Goal: Task Accomplishment & Management: Use online tool/utility

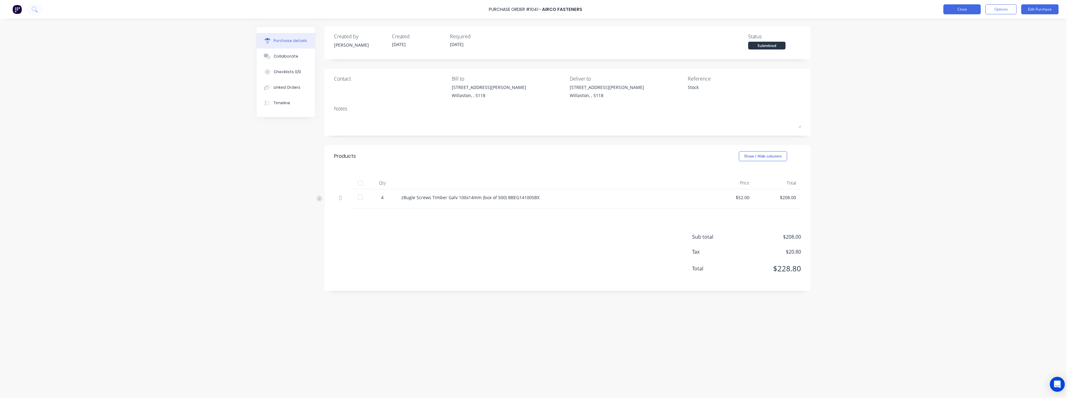
click at [953, 10] on button "Close" at bounding box center [961, 9] width 37 height 10
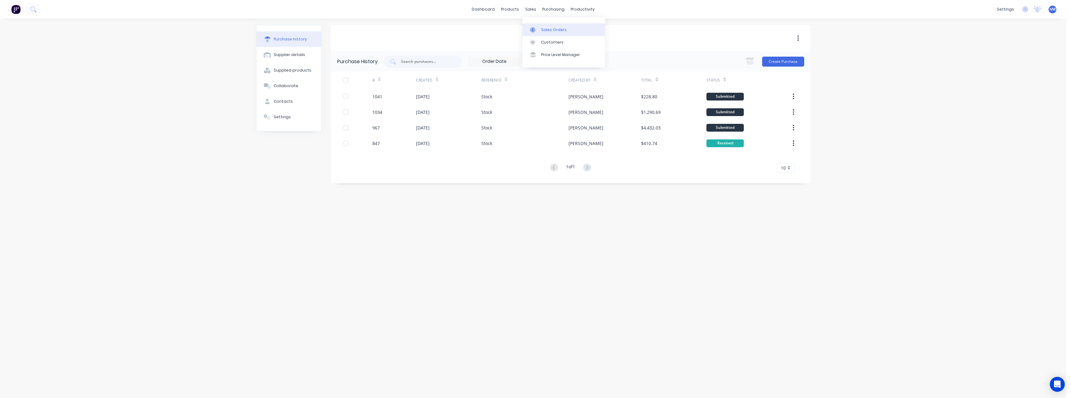
click at [543, 30] on div "Sales Orders" at bounding box center [554, 30] width 26 height 6
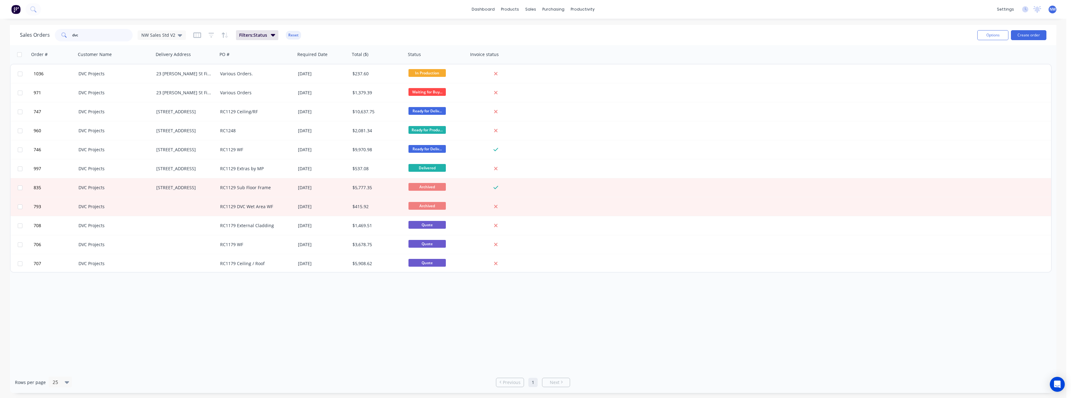
drag, startPoint x: 85, startPoint y: 34, endPoint x: 58, endPoint y: 35, distance: 26.8
click at [58, 35] on div "dvc" at bounding box center [94, 35] width 78 height 12
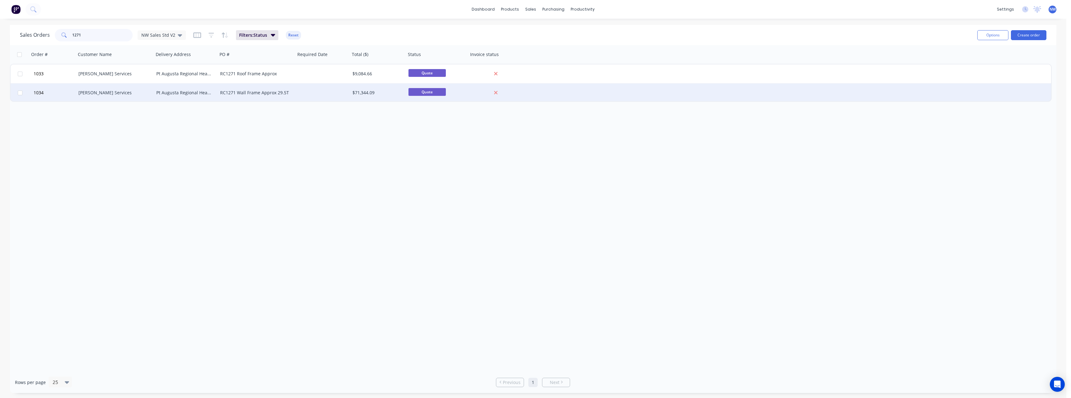
type input "1271"
click at [283, 92] on div "RC1271 Wall Frame Approx 29.5T" at bounding box center [254, 93] width 69 height 6
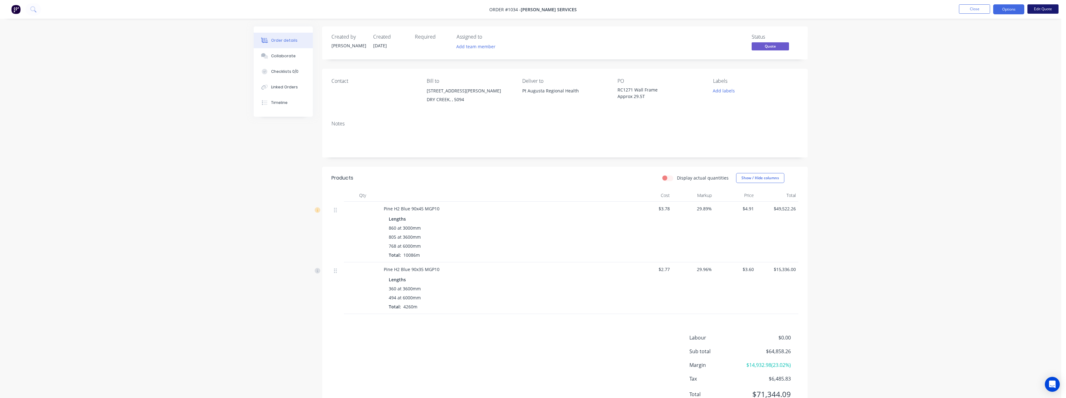
click at [1040, 12] on button "Edit Quote" at bounding box center [1042, 8] width 31 height 9
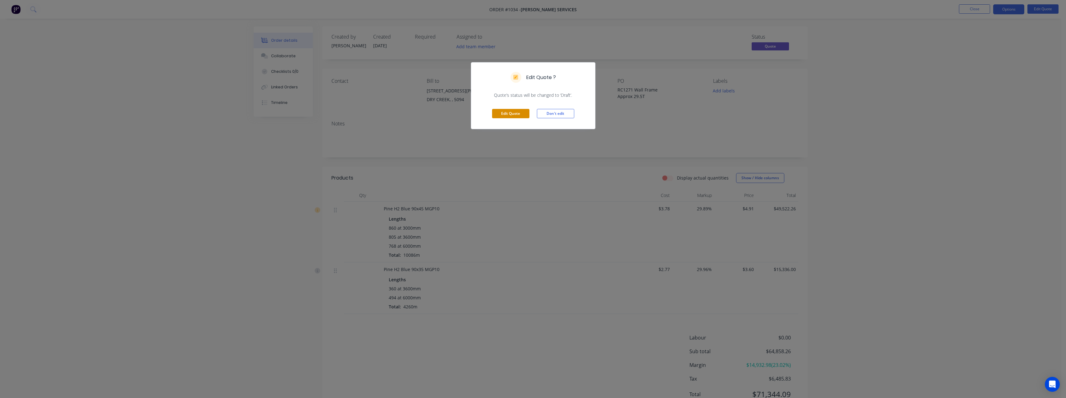
click at [517, 113] on button "Edit Quote" at bounding box center [510, 113] width 37 height 9
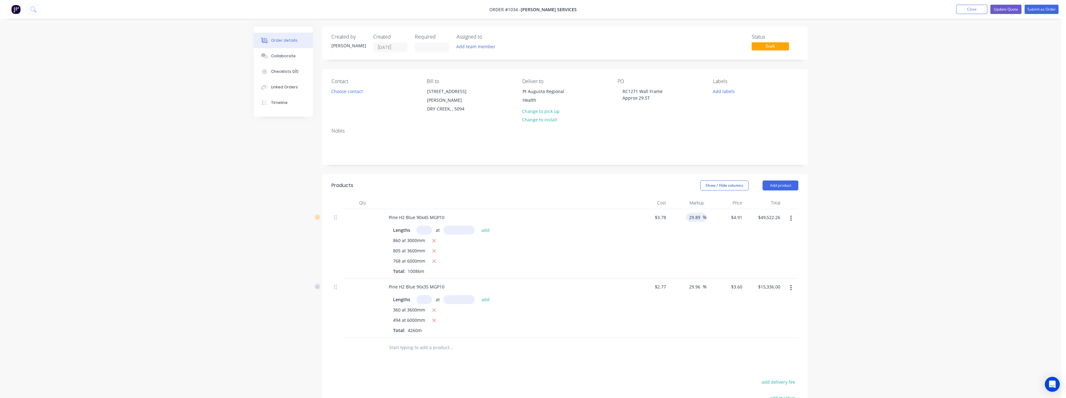
click at [700, 213] on input "29.89" at bounding box center [695, 217] width 14 height 9
click at [701, 213] on input "29.89" at bounding box center [695, 217] width 14 height 9
type input "25"
type input "$4.725"
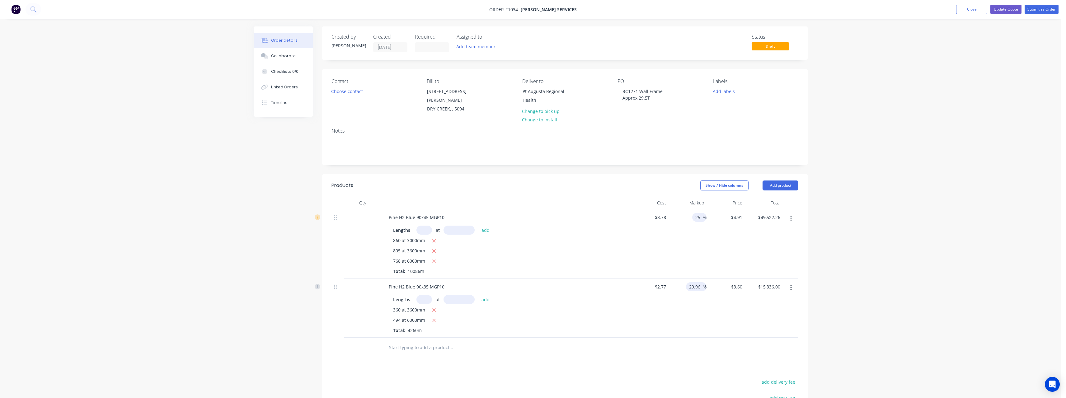
type input "$47,656.35"
click at [701, 282] on input "29.96" at bounding box center [695, 286] width 14 height 9
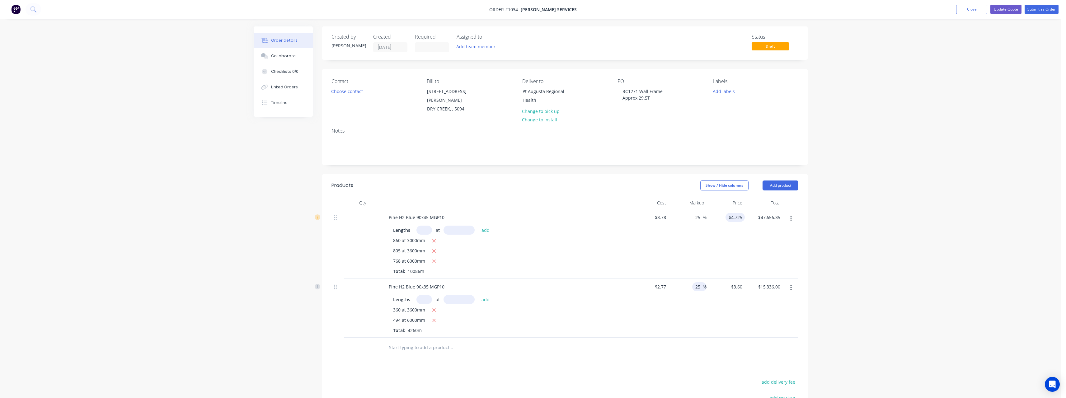
type input "25"
type input "4.725"
type input "$3.4625"
type input "$14,750.25"
click at [742, 213] on input "4.725" at bounding box center [736, 217] width 17 height 9
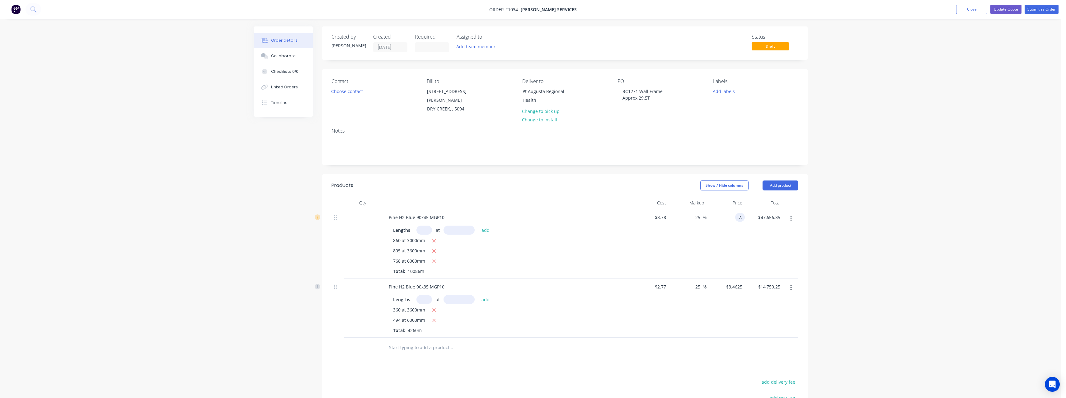
type input "7"
type input "4.72"
type input "24.87"
type input "$4.72"
type input "$47,605.92"
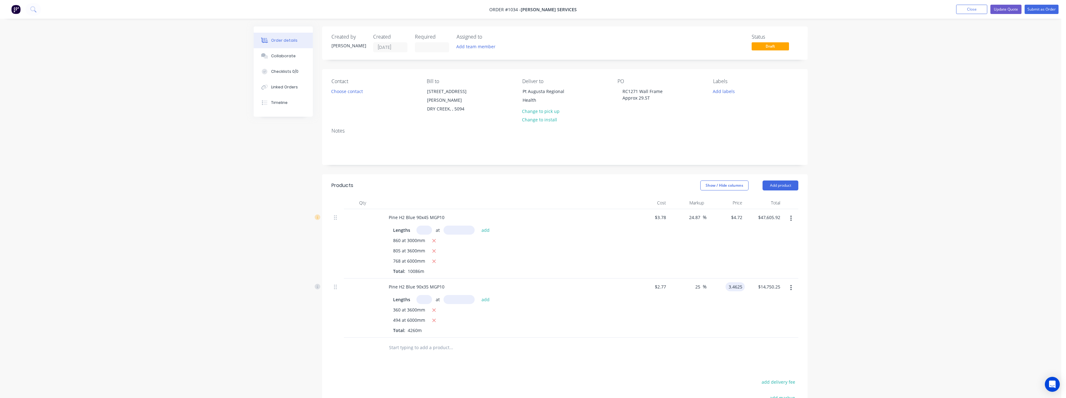
click at [744, 282] on input "3.4625" at bounding box center [736, 286] width 17 height 9
type input "3.46"
type input "24.91"
type input "$3.46"
type input "$14,739.60"
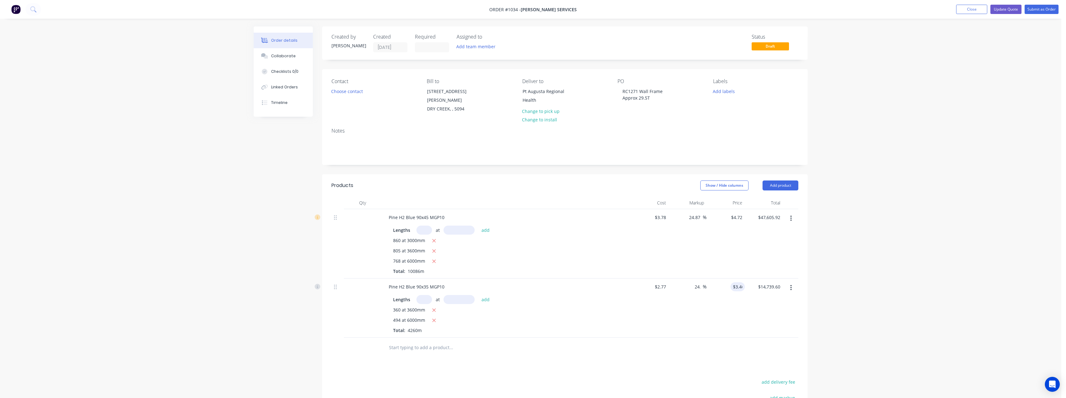
click at [644, 300] on div "$2.77 $2.77" at bounding box center [649, 308] width 38 height 59
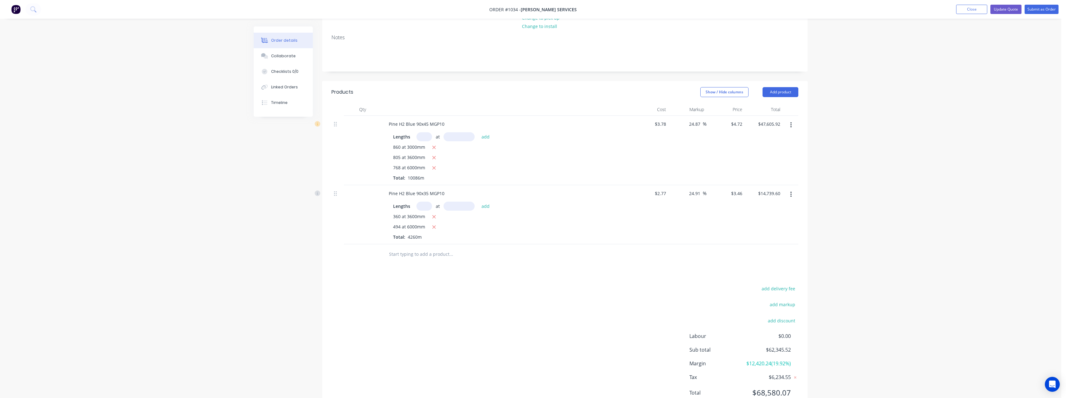
scroll to position [119, 0]
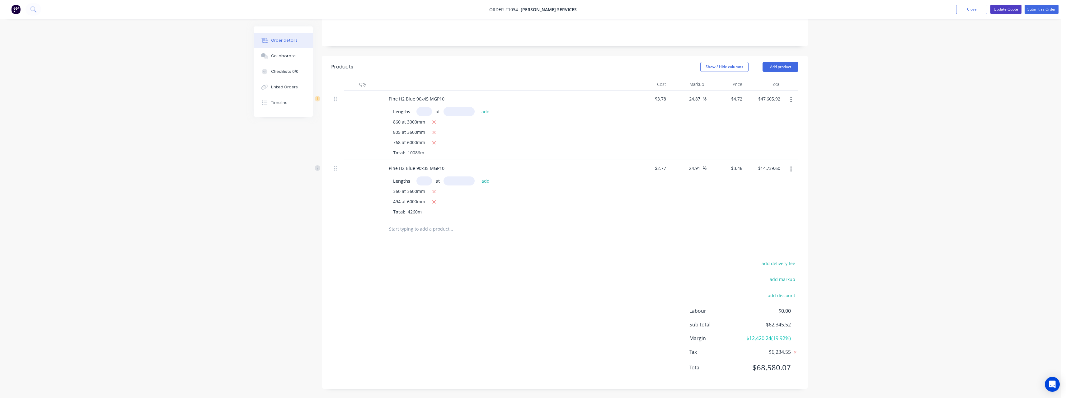
click at [1009, 9] on button "Update Quote" at bounding box center [1005, 9] width 31 height 9
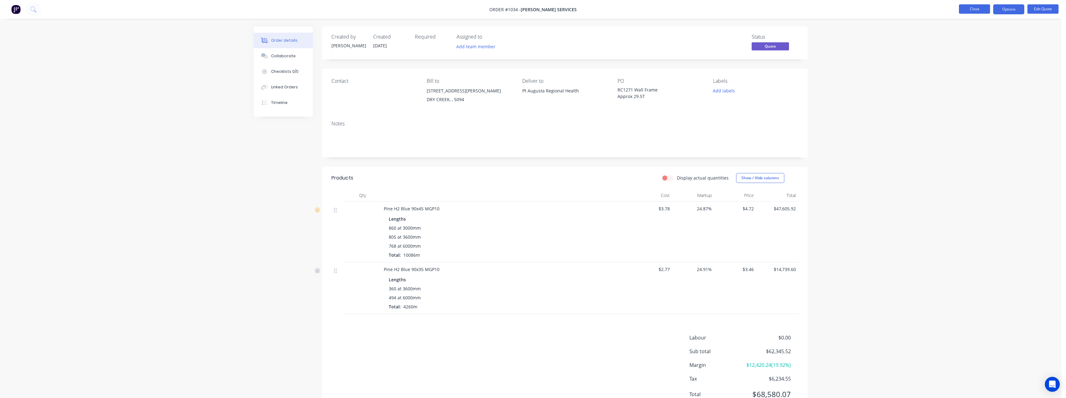
click at [965, 9] on button "Close" at bounding box center [974, 8] width 31 height 9
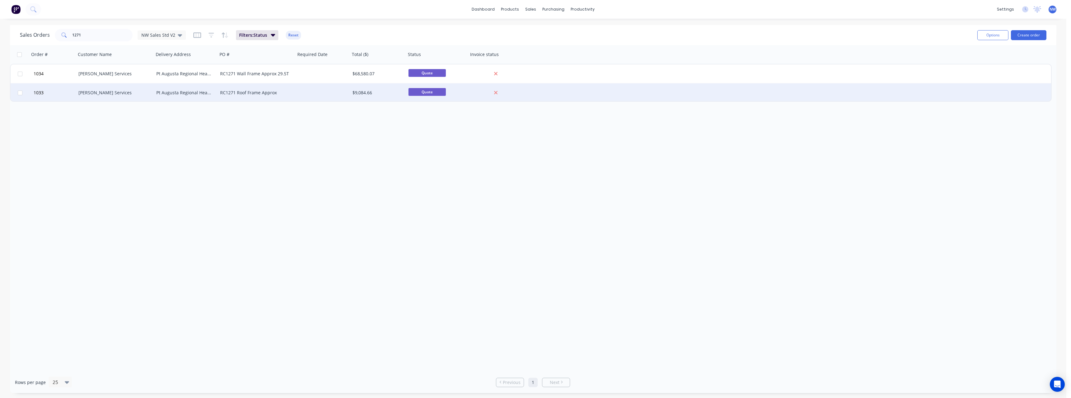
click at [244, 93] on div "RC1271 Roof Frame Approx" at bounding box center [254, 93] width 69 height 6
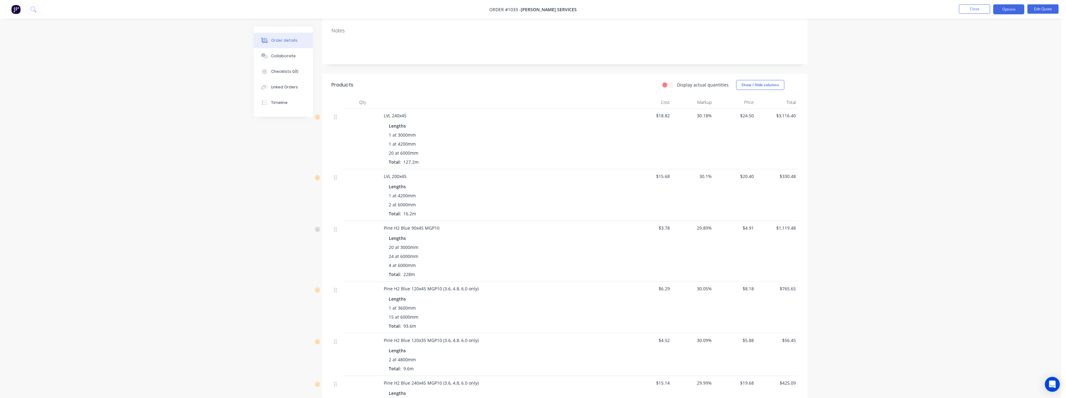
scroll to position [93, 0]
click at [1045, 6] on button "Edit Quote" at bounding box center [1042, 8] width 31 height 9
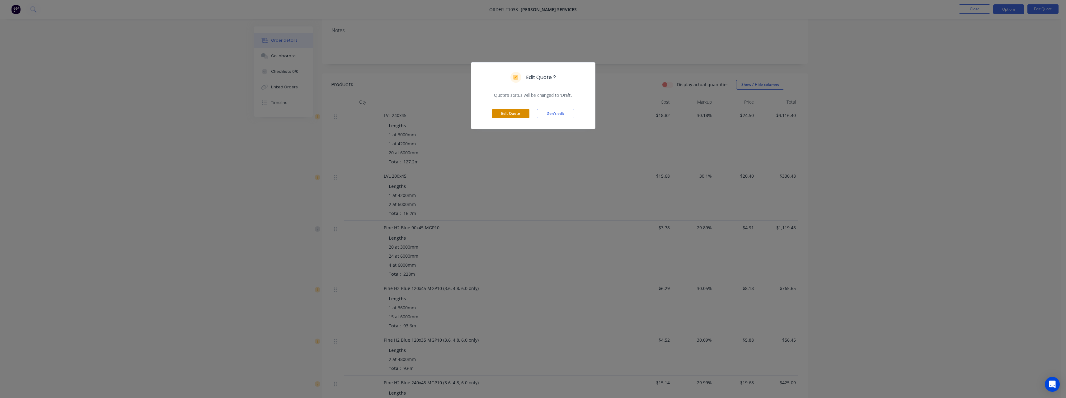
click at [521, 114] on button "Edit Quote" at bounding box center [510, 113] width 37 height 9
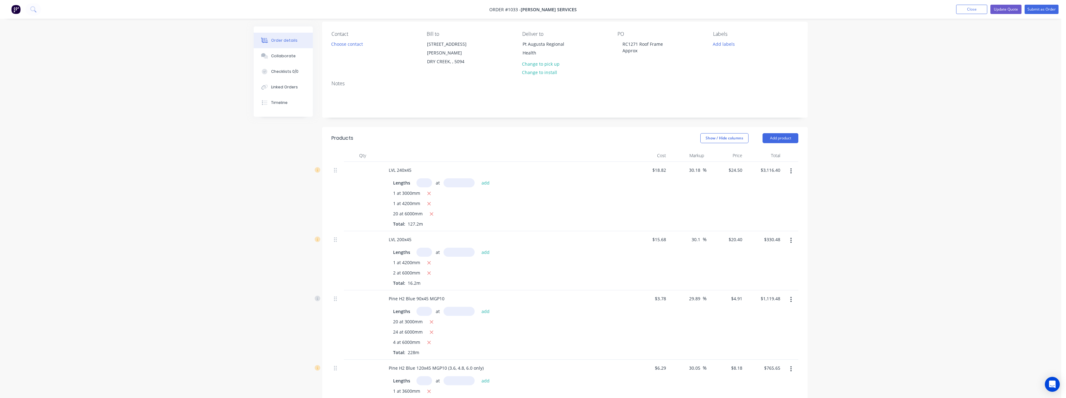
scroll to position [62, 0]
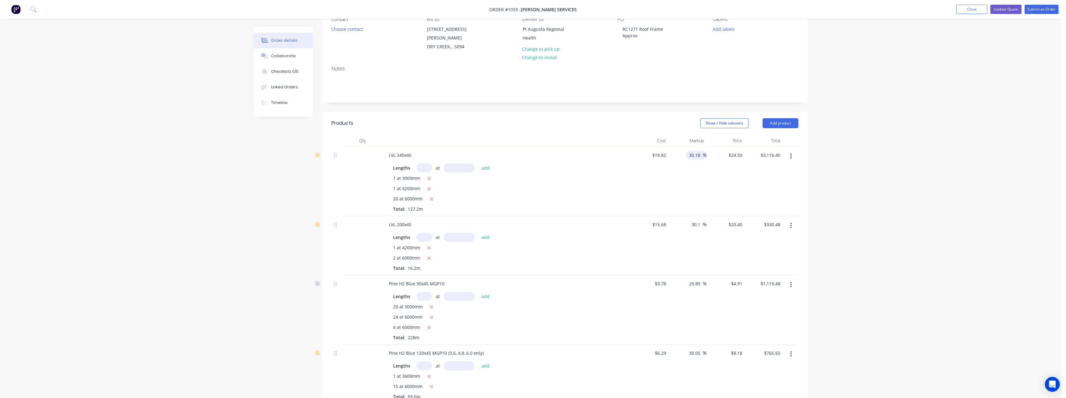
click at [701, 151] on input "30.18" at bounding box center [695, 155] width 14 height 9
drag, startPoint x: 701, startPoint y: 148, endPoint x: 687, endPoint y: 149, distance: 14.7
click at [687, 151] on div "30.18 30.18 %" at bounding box center [696, 155] width 21 height 9
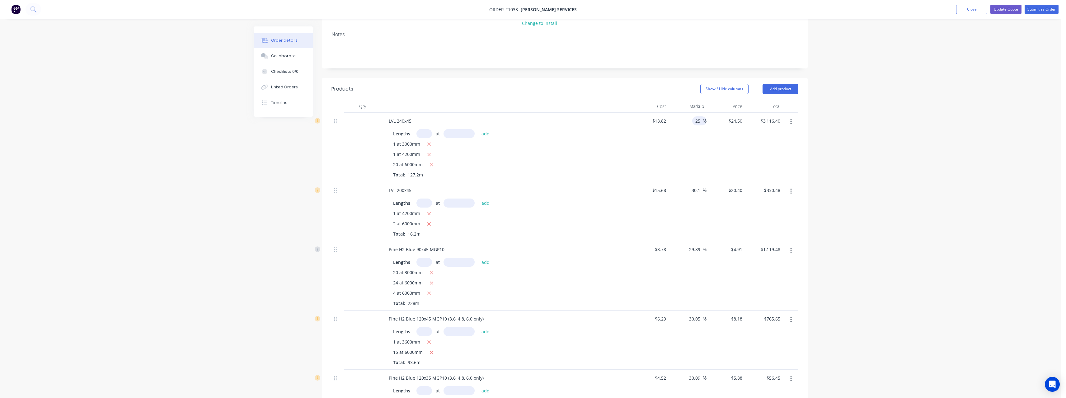
scroll to position [124, 0]
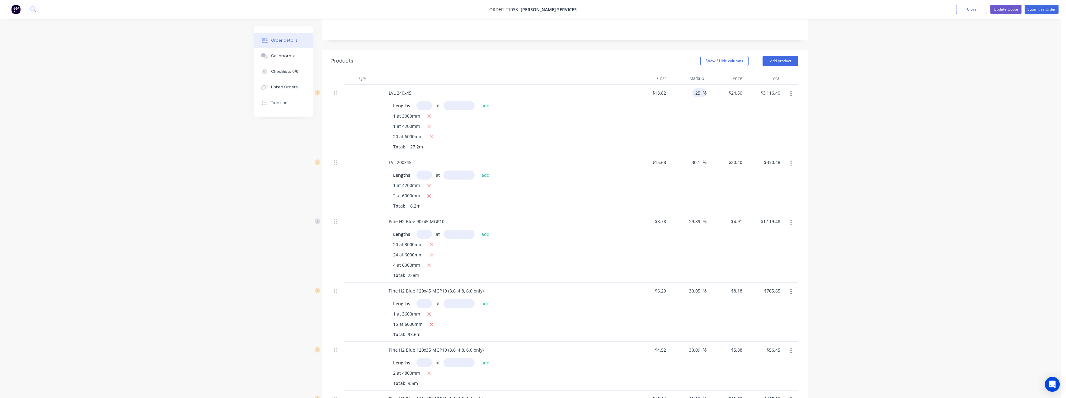
type input "25"
type input "$23.525"
type input "$2,992.38"
click at [704, 251] on div "29.89 29.89 %" at bounding box center [687, 247] width 38 height 69
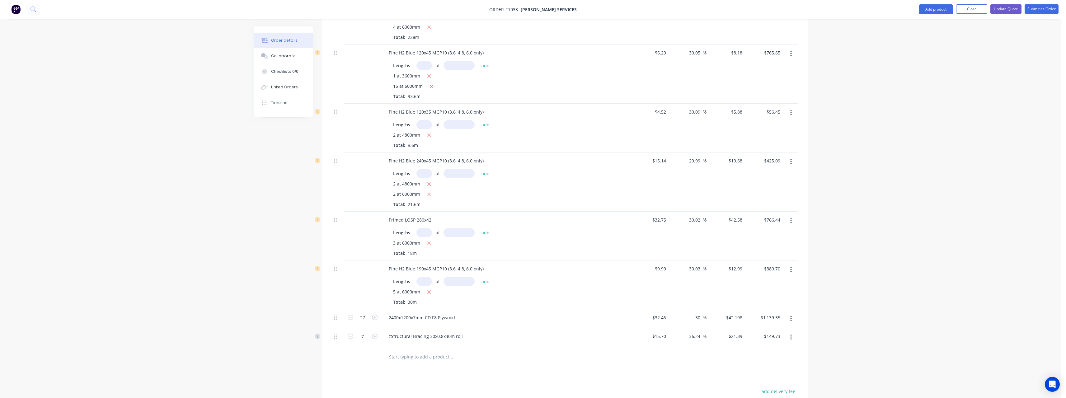
scroll to position [373, 0]
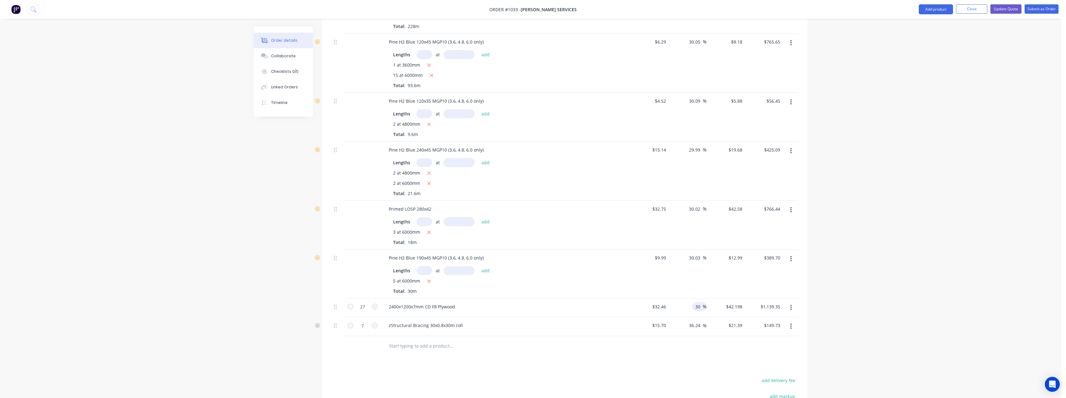
click at [701, 302] on input "30" at bounding box center [699, 306] width 8 height 9
type input "3"
type input "25"
type input "$40.575"
type input "$1,095.53"
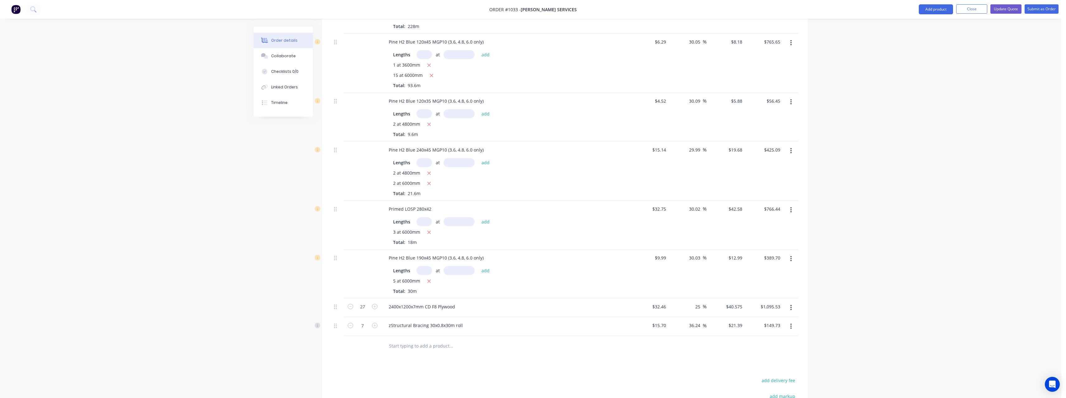
click at [622, 321] on div "zStructural Bracing 30x0.8x30m roll" at bounding box center [506, 325] width 244 height 9
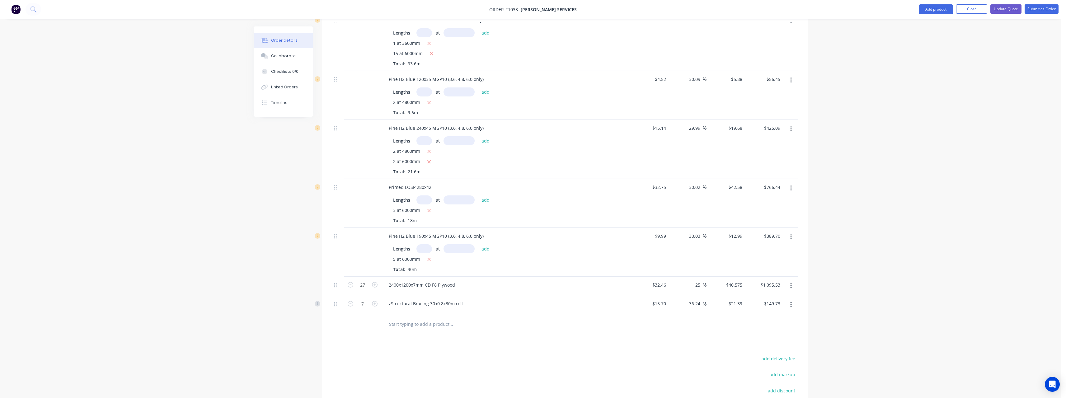
scroll to position [390, 0]
click at [966, 12] on button "Close" at bounding box center [971, 8] width 31 height 9
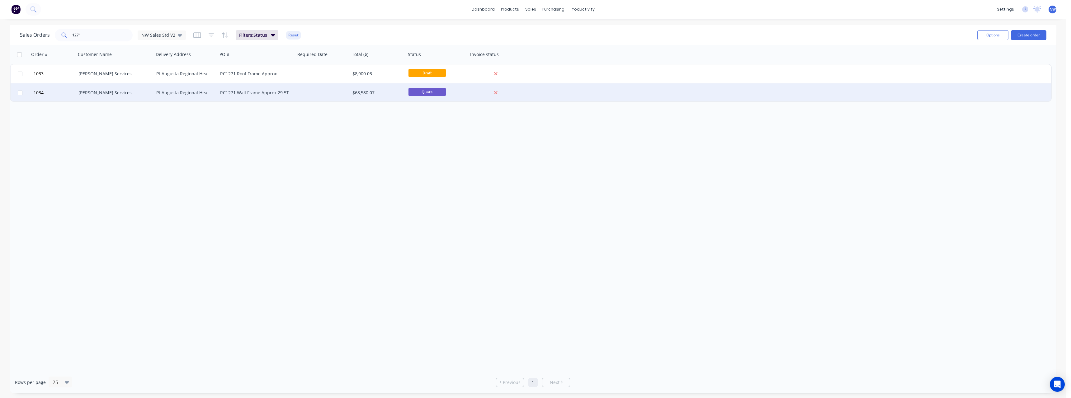
click at [276, 95] on div "RC1271 Wall Frame Approx 29.5T" at bounding box center [254, 93] width 69 height 6
